Goal: Task Accomplishment & Management: Use online tool/utility

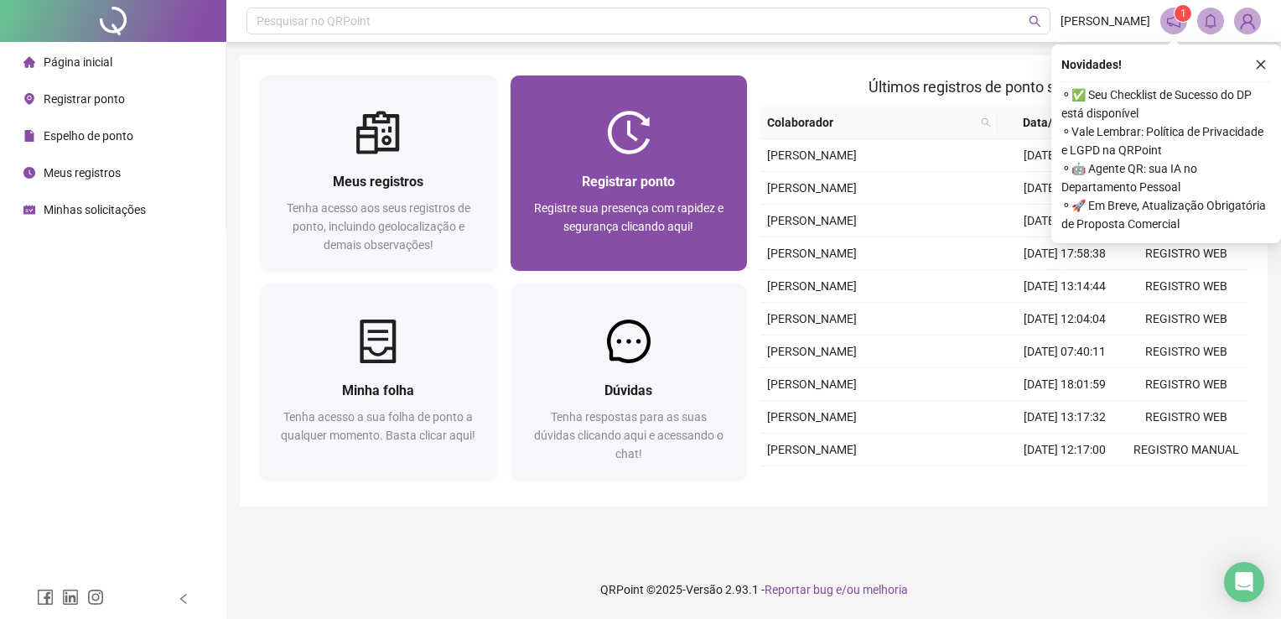
click at [628, 179] on span "Registrar ponto" at bounding box center [628, 182] width 93 height 16
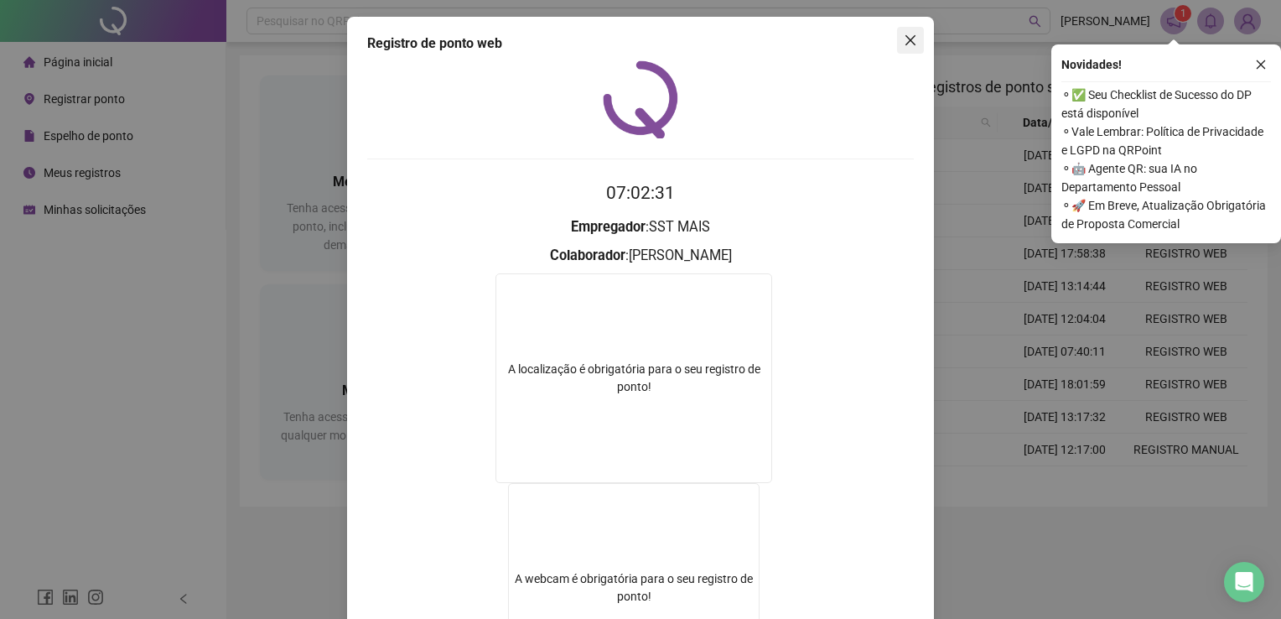
click at [910, 38] on icon "close" at bounding box center [910, 40] width 13 height 13
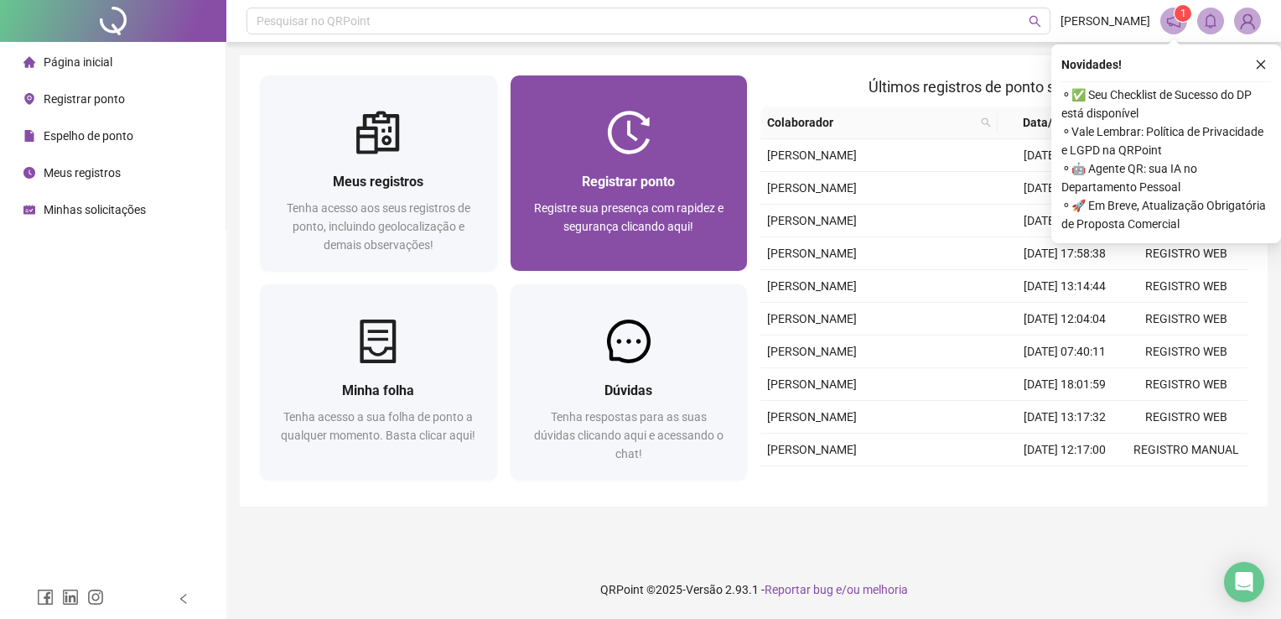
click at [630, 155] on div "Registrar ponto Registre sua presença com rapidez e segurança clicando aqui!" at bounding box center [629, 172] width 237 height 195
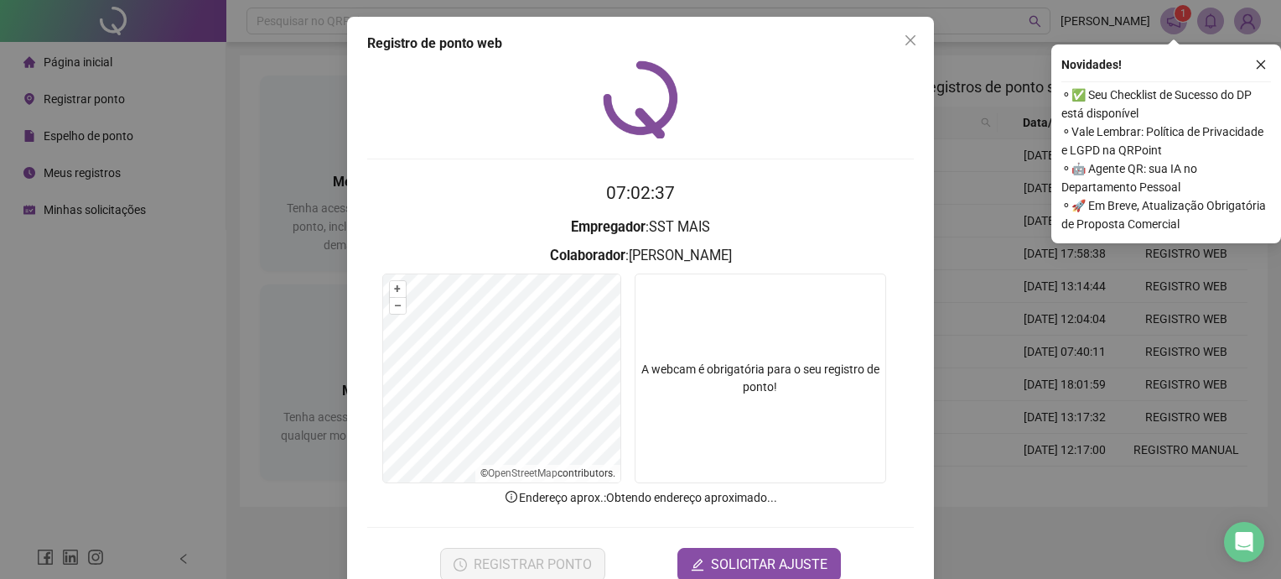
scroll to position [38, 0]
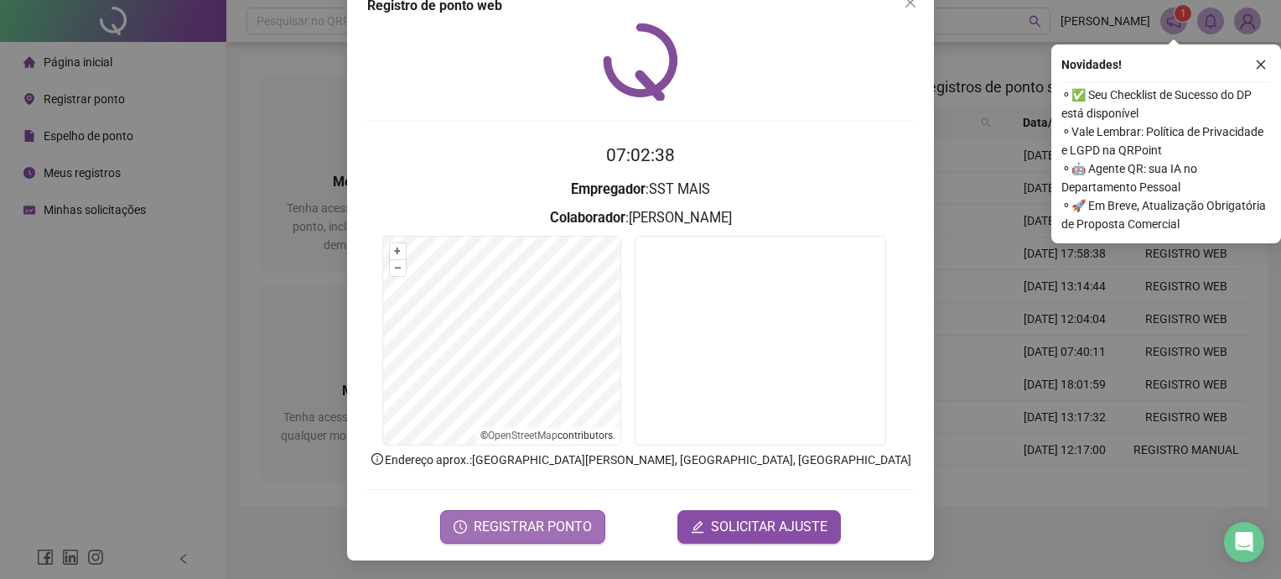
click at [537, 510] on button "REGISTRAR PONTO" at bounding box center [522, 527] width 165 height 34
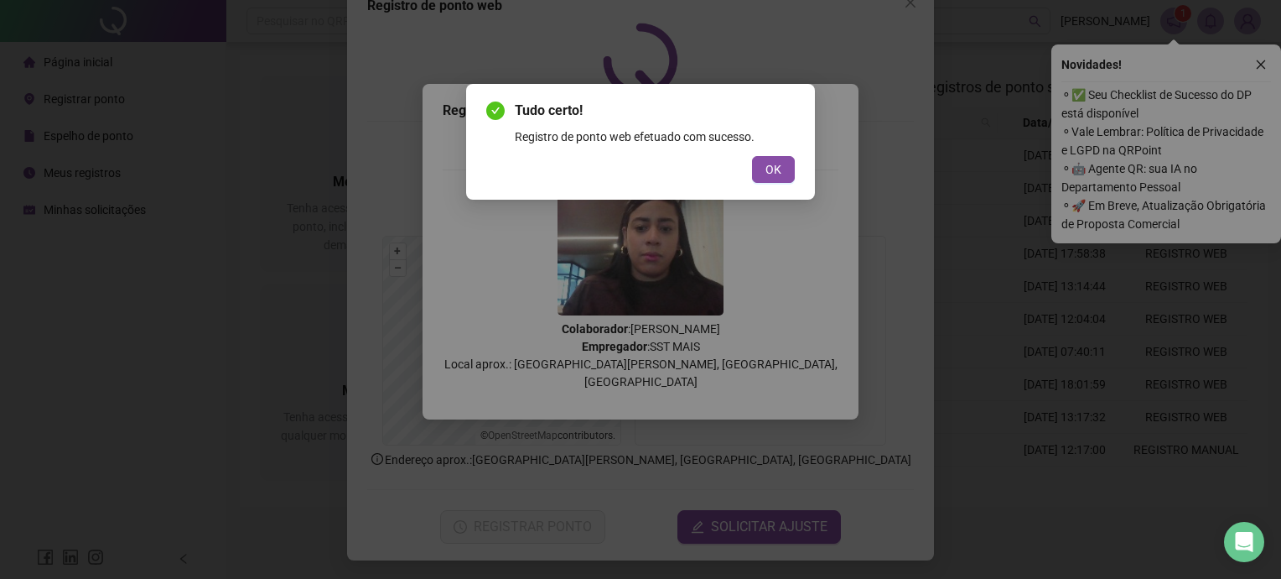
drag, startPoint x: 779, startPoint y: 170, endPoint x: 771, endPoint y: 156, distance: 16.1
click at [777, 167] on span "OK" at bounding box center [773, 169] width 16 height 18
